Goal: Transaction & Acquisition: Purchase product/service

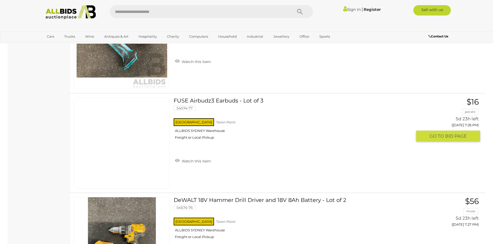
scroll to position [2638, 0]
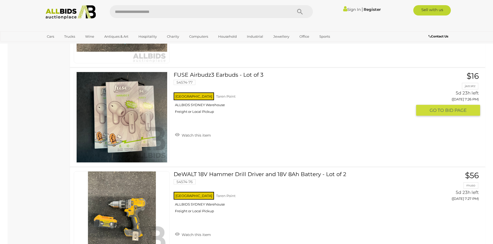
drag, startPoint x: 207, startPoint y: 74, endPoint x: 215, endPoint y: 77, distance: 8.7
click at [215, 77] on link "FUSE Airbudz3 Earbuds - Lot of 3 54574-77 NSW Taren Point ALLBIDS SYDNEY Wareho…" at bounding box center [294, 95] width 234 height 46
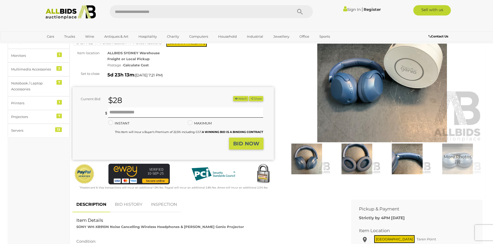
scroll to position [26, 0]
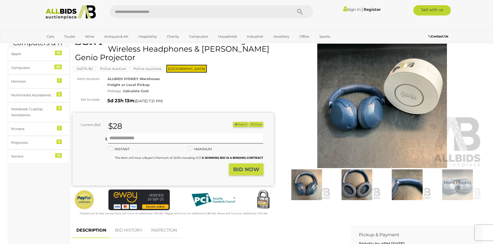
click at [363, 104] on img at bounding box center [381, 104] width 201 height 130
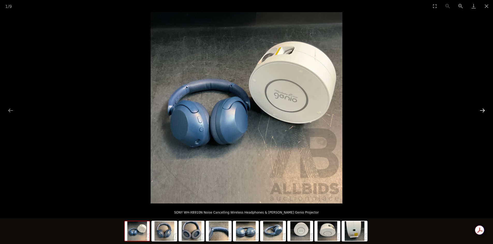
click at [486, 109] on button "Next slide" at bounding box center [482, 111] width 11 height 10
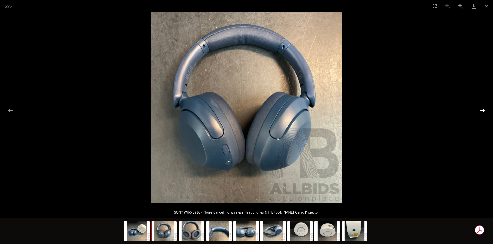
click at [486, 109] on button "Next slide" at bounding box center [482, 111] width 11 height 10
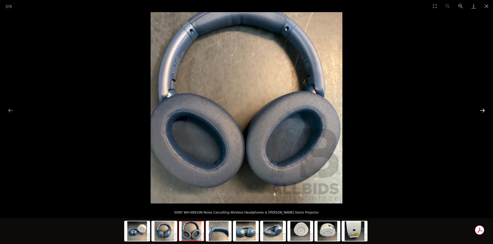
click at [486, 109] on button "Next slide" at bounding box center [482, 111] width 11 height 10
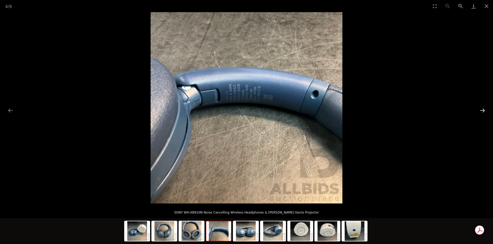
click at [486, 109] on button "Next slide" at bounding box center [482, 111] width 11 height 10
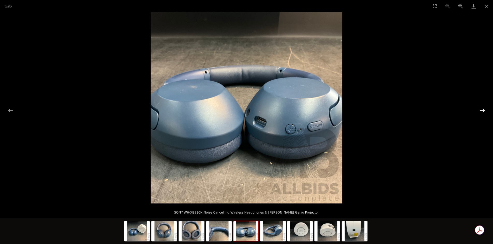
click at [486, 109] on button "Next slide" at bounding box center [482, 111] width 11 height 10
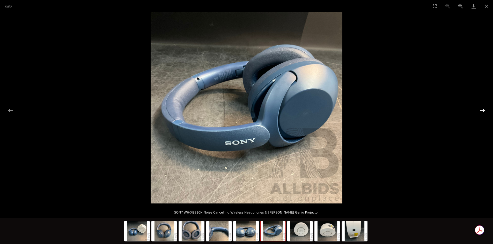
click at [486, 109] on button "Next slide" at bounding box center [482, 111] width 11 height 10
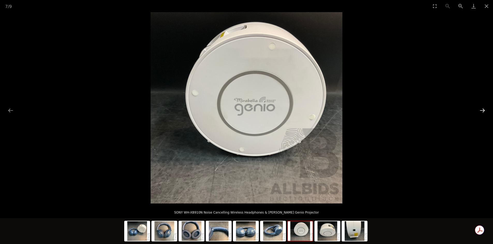
click at [486, 109] on button "Next slide" at bounding box center [482, 111] width 11 height 10
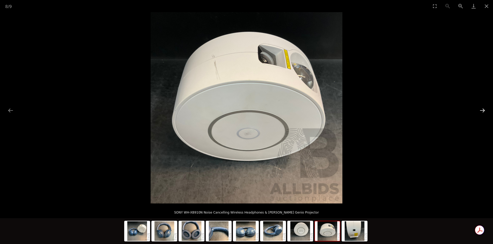
click at [486, 109] on button "Next slide" at bounding box center [482, 111] width 11 height 10
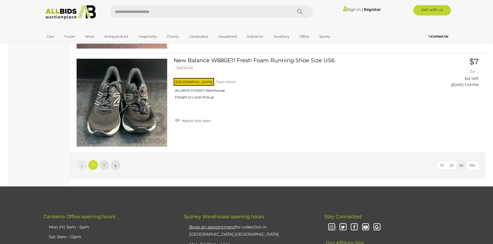
scroll to position [4955, 0]
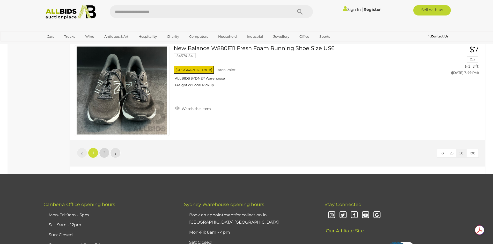
click at [104, 154] on span "2" at bounding box center [104, 153] width 2 height 5
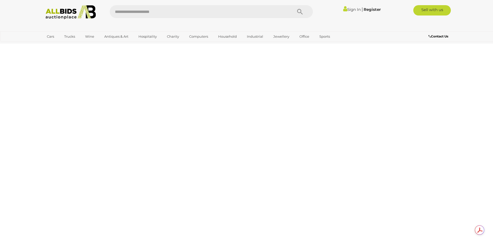
scroll to position [65, 0]
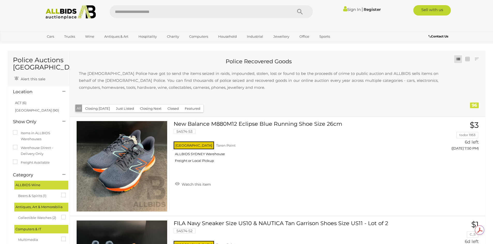
click at [174, 83] on p "The Australian Police have got to send the items seized in raids, impounded, st…" at bounding box center [259, 80] width 370 height 31
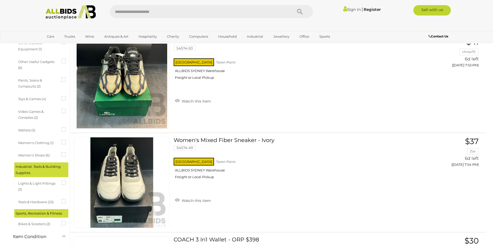
scroll to position [440, 0]
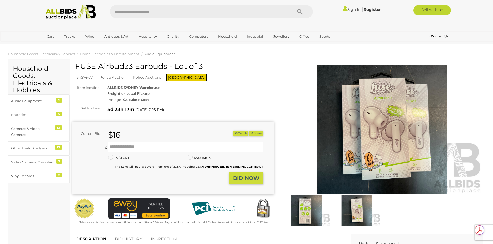
click at [376, 125] on img at bounding box center [381, 130] width 201 height 130
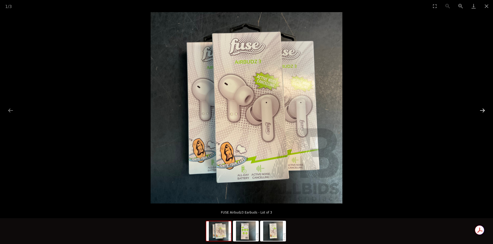
click at [484, 111] on button "Next slide" at bounding box center [482, 111] width 11 height 10
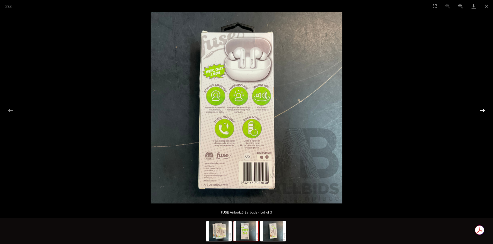
click at [484, 111] on button "Next slide" at bounding box center [482, 111] width 11 height 10
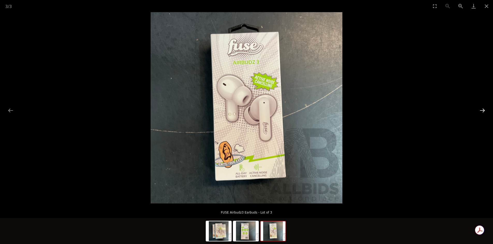
click at [484, 111] on button "Next slide" at bounding box center [482, 111] width 11 height 10
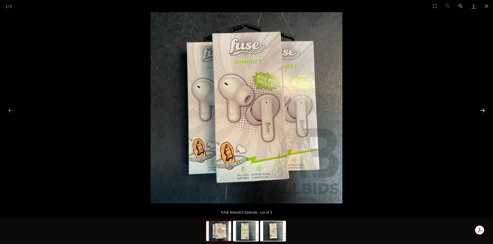
click at [484, 111] on button "Next slide" at bounding box center [482, 111] width 11 height 10
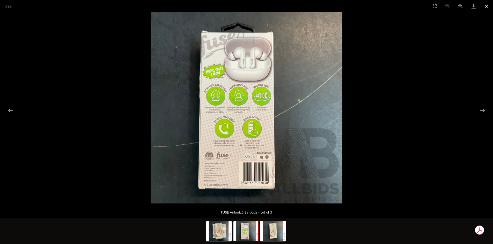
click at [487, 8] on button "Close gallery" at bounding box center [486, 6] width 13 height 12
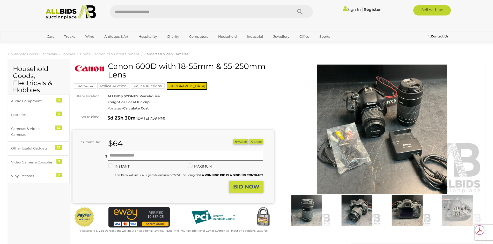
click at [370, 133] on img at bounding box center [381, 130] width 201 height 130
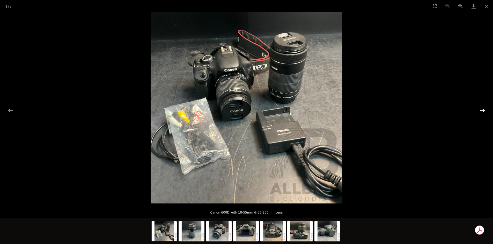
click at [482, 111] on button "Next slide" at bounding box center [482, 111] width 11 height 10
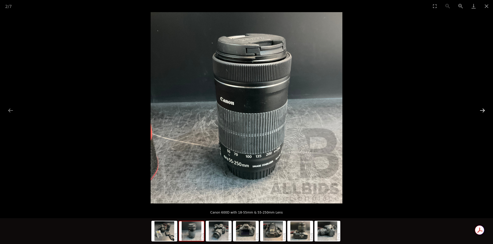
click at [482, 111] on button "Next slide" at bounding box center [482, 111] width 11 height 10
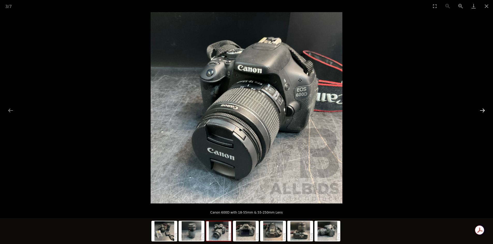
click at [482, 111] on button "Next slide" at bounding box center [482, 111] width 11 height 10
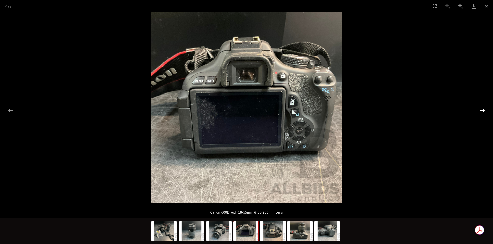
click at [482, 111] on button "Next slide" at bounding box center [482, 111] width 11 height 10
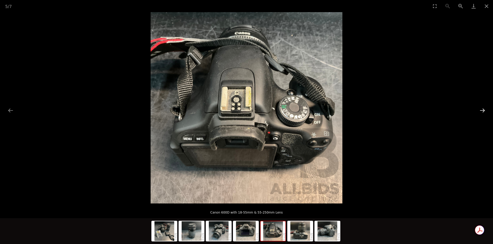
click at [482, 111] on button "Next slide" at bounding box center [482, 111] width 11 height 10
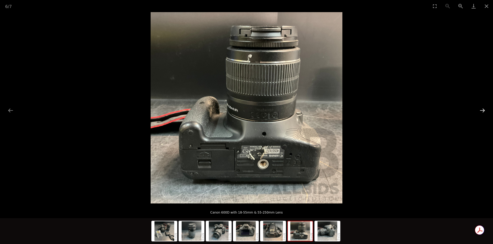
click at [482, 111] on button "Next slide" at bounding box center [482, 111] width 11 height 10
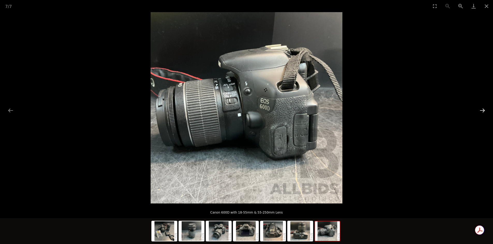
click at [482, 111] on button "Next slide" at bounding box center [482, 111] width 11 height 10
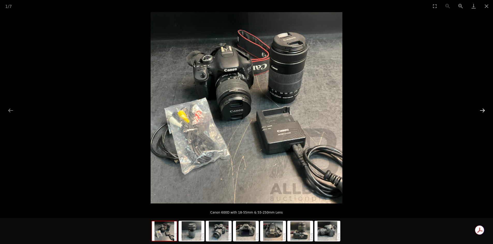
click at [482, 111] on button "Next slide" at bounding box center [482, 111] width 11 height 10
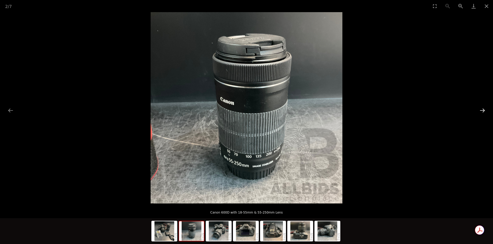
click at [482, 111] on button "Next slide" at bounding box center [482, 111] width 11 height 10
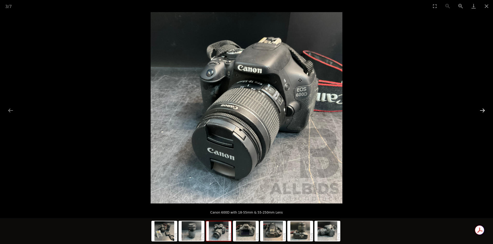
click at [482, 111] on button "Next slide" at bounding box center [482, 111] width 11 height 10
click at [484, 7] on button "Close gallery" at bounding box center [486, 6] width 13 height 12
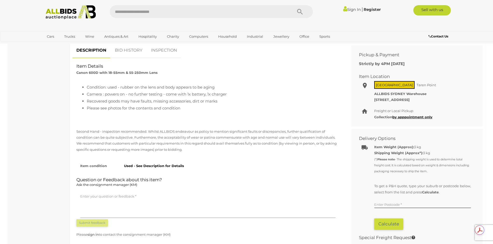
scroll to position [207, 0]
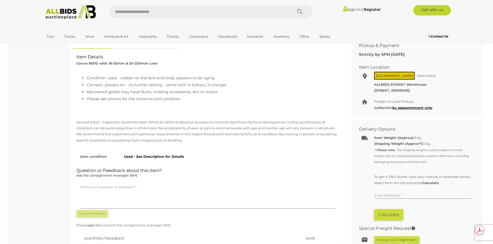
click at [387, 197] on input "text" at bounding box center [422, 195] width 97 height 8
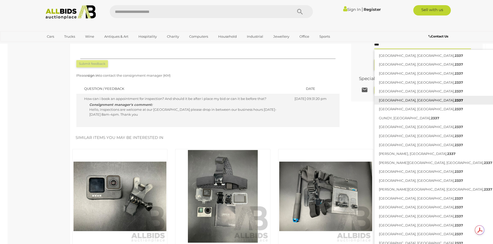
scroll to position [362, 0]
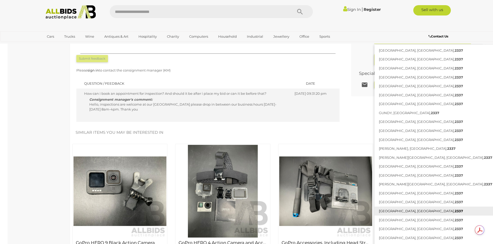
click at [454, 212] on strong "2337" at bounding box center [458, 211] width 8 height 4
type input "**********"
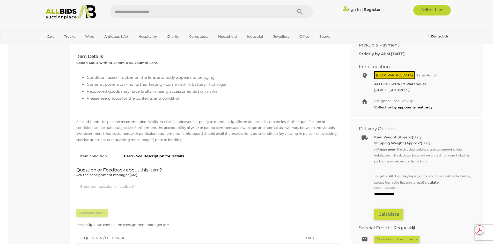
scroll to position [207, 0]
click at [388, 217] on button "Calculate" at bounding box center [388, 215] width 29 height 11
click at [397, 213] on button "Calculate" at bounding box center [388, 215] width 29 height 11
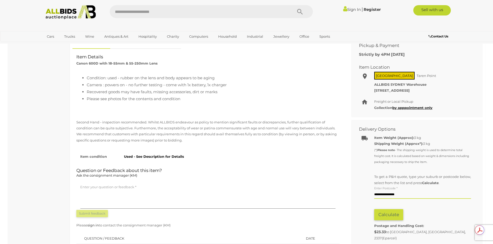
click at [359, 168] on div "Item Weight (Approx): 3 kg Shipping Weight (Approx*): 3 kg (*) Please note Calc…" at bounding box center [413, 186] width 124 height 109
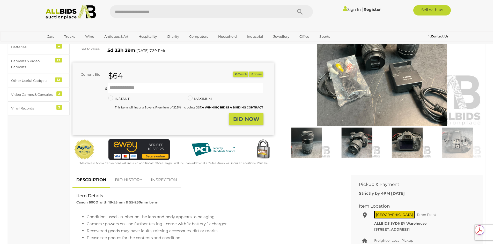
scroll to position [0, 0]
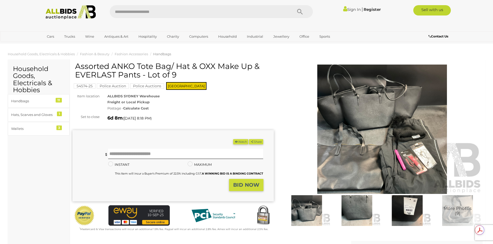
click at [394, 134] on img at bounding box center [381, 130] width 201 height 130
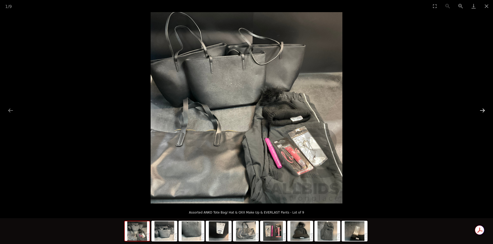
click at [482, 107] on button "Next slide" at bounding box center [482, 111] width 11 height 10
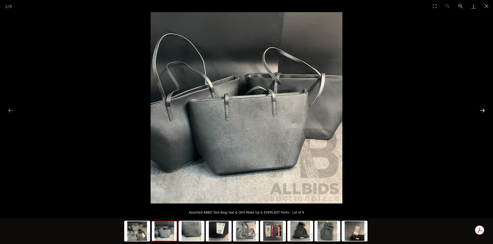
click at [481, 107] on button "Next slide" at bounding box center [482, 111] width 11 height 10
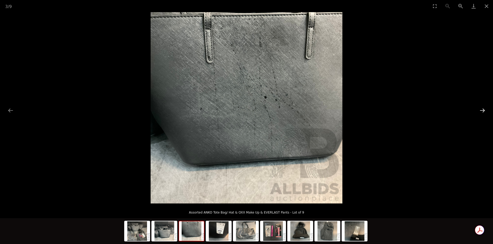
click at [481, 107] on button "Next slide" at bounding box center [482, 111] width 11 height 10
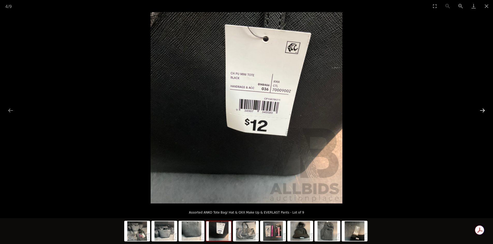
click at [481, 107] on button "Next slide" at bounding box center [482, 111] width 11 height 10
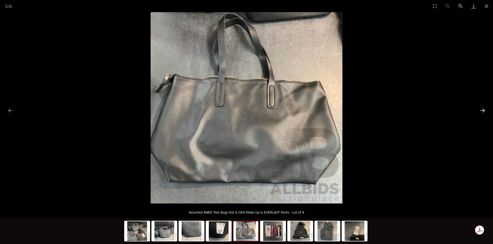
click at [481, 107] on button "Next slide" at bounding box center [482, 111] width 11 height 10
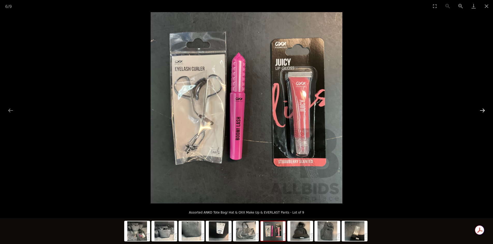
click at [481, 107] on button "Next slide" at bounding box center [482, 111] width 11 height 10
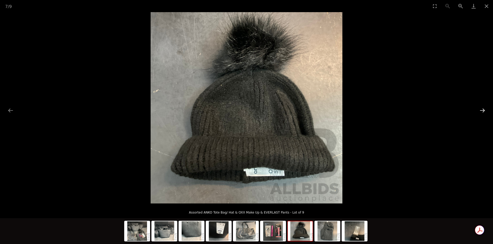
click at [481, 107] on button "Next slide" at bounding box center [482, 111] width 11 height 10
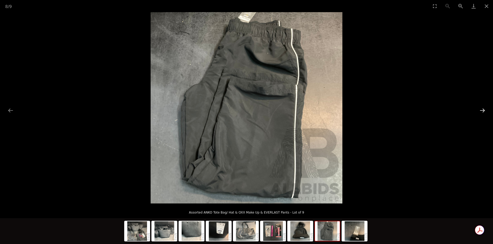
click at [481, 107] on button "Next slide" at bounding box center [482, 111] width 11 height 10
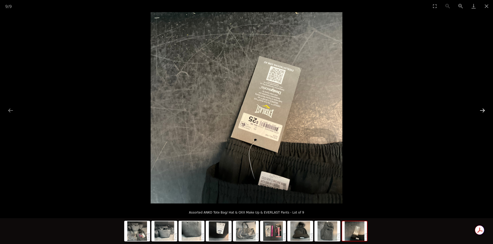
click at [481, 107] on button "Next slide" at bounding box center [482, 111] width 11 height 10
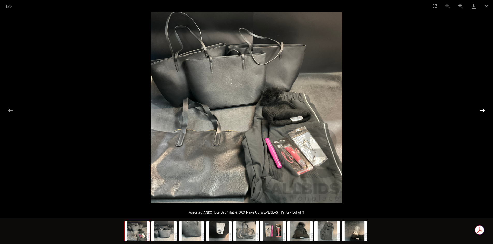
click at [481, 107] on button "Next slide" at bounding box center [482, 111] width 11 height 10
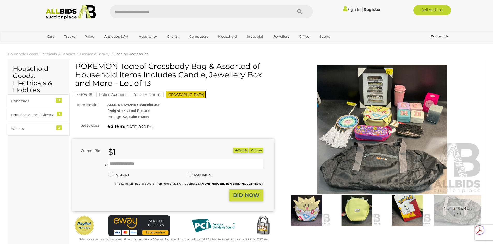
click at [340, 113] on img at bounding box center [381, 130] width 201 height 130
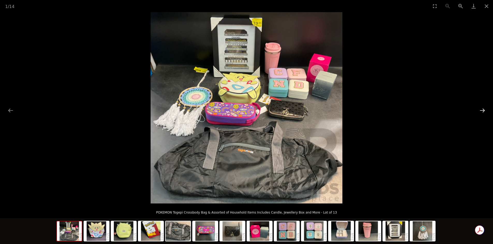
click at [482, 109] on button "Next slide" at bounding box center [482, 111] width 11 height 10
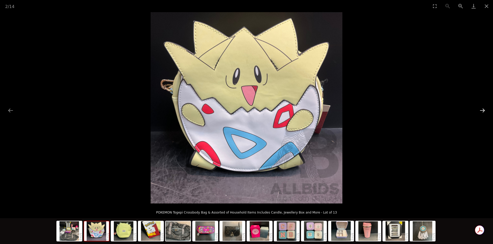
click at [482, 109] on button "Next slide" at bounding box center [482, 111] width 11 height 10
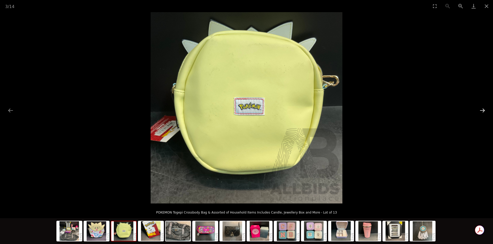
click at [482, 109] on button "Next slide" at bounding box center [482, 111] width 11 height 10
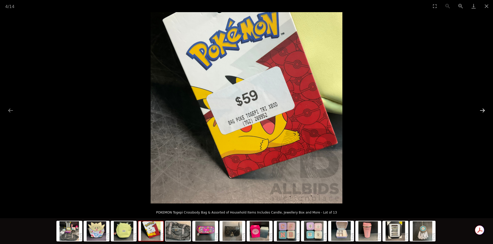
click at [482, 109] on button "Next slide" at bounding box center [482, 111] width 11 height 10
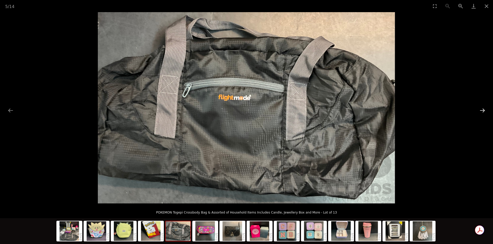
click at [482, 109] on button "Next slide" at bounding box center [482, 111] width 11 height 10
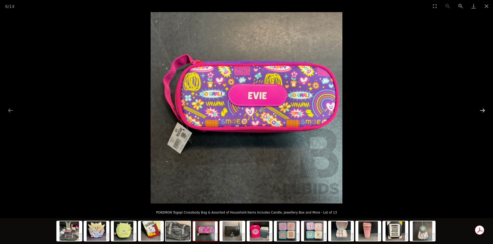
click at [482, 109] on button "Next slide" at bounding box center [482, 111] width 11 height 10
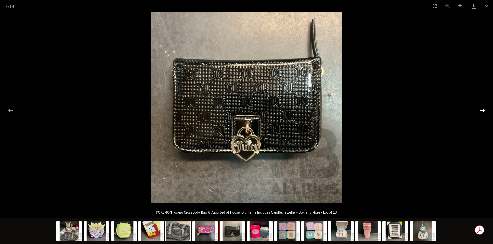
click at [482, 109] on button "Next slide" at bounding box center [482, 111] width 11 height 10
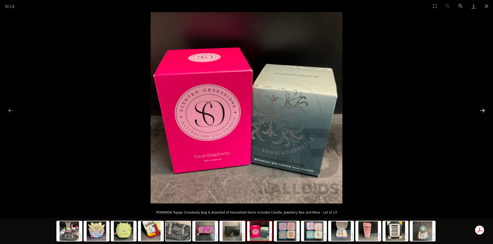
click at [482, 109] on button "Next slide" at bounding box center [482, 111] width 11 height 10
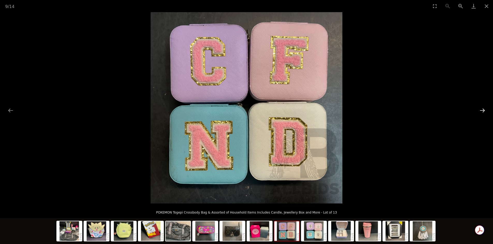
click at [482, 109] on button "Next slide" at bounding box center [482, 111] width 11 height 10
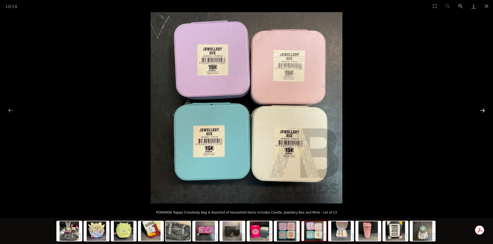
click at [482, 109] on button "Next slide" at bounding box center [482, 111] width 11 height 10
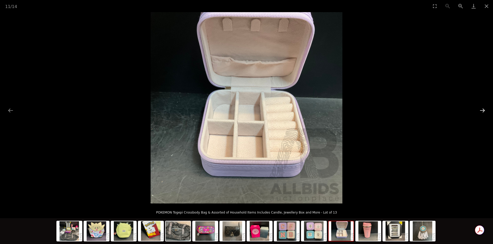
click at [482, 109] on button "Next slide" at bounding box center [482, 111] width 11 height 10
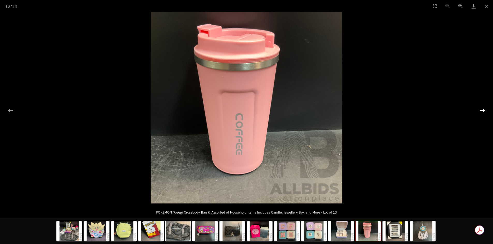
click at [482, 109] on button "Next slide" at bounding box center [482, 111] width 11 height 10
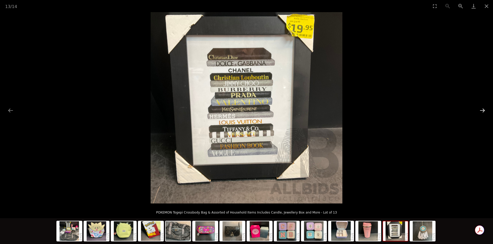
click at [482, 109] on button "Next slide" at bounding box center [482, 111] width 11 height 10
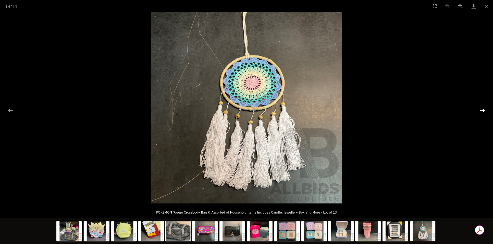
click at [482, 109] on button "Next slide" at bounding box center [482, 111] width 11 height 10
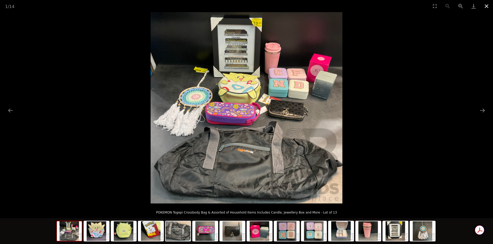
click at [486, 5] on button "Close gallery" at bounding box center [486, 6] width 13 height 12
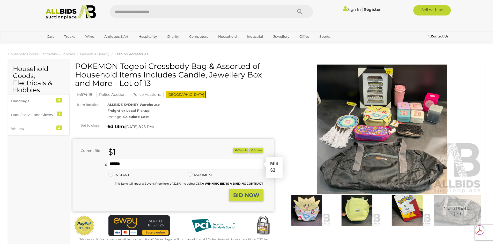
click at [114, 162] on input "text" at bounding box center [185, 164] width 155 height 10
click at [131, 162] on input "text" at bounding box center [185, 164] width 155 height 10
type input "*"
click at [249, 198] on strong "BID NOW" at bounding box center [246, 195] width 26 height 6
